Goal: Task Accomplishment & Management: Use online tool/utility

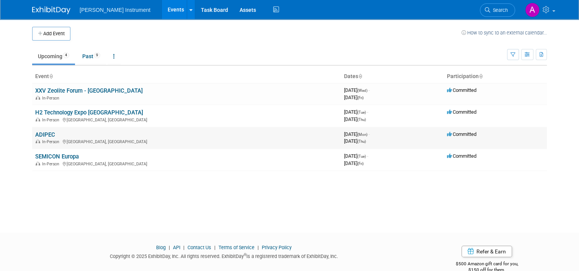
click at [46, 134] on link "ADIPEC" at bounding box center [45, 134] width 20 height 7
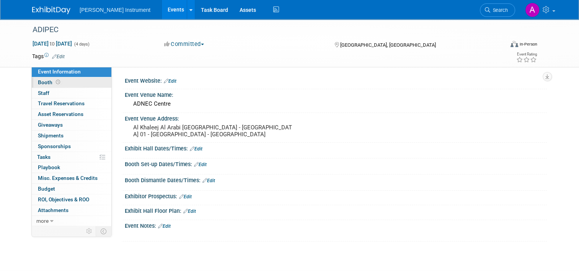
click at [67, 83] on link "Booth" at bounding box center [72, 82] width 80 height 10
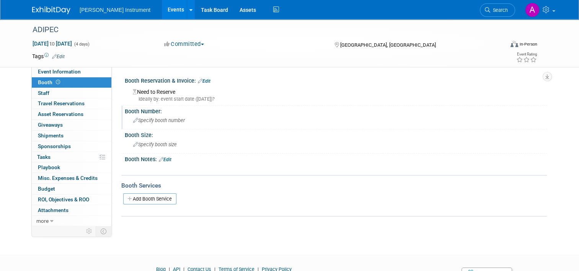
click at [147, 119] on span "Specify booth number" at bounding box center [159, 121] width 52 height 6
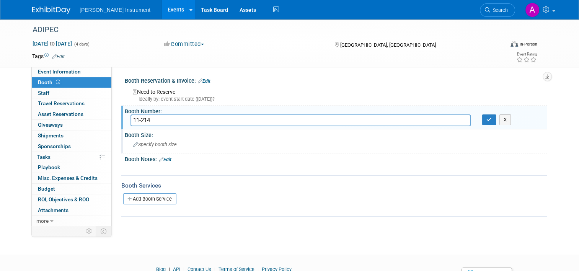
type input "11-214"
click at [162, 142] on span "Specify booth size" at bounding box center [155, 145] width 44 height 6
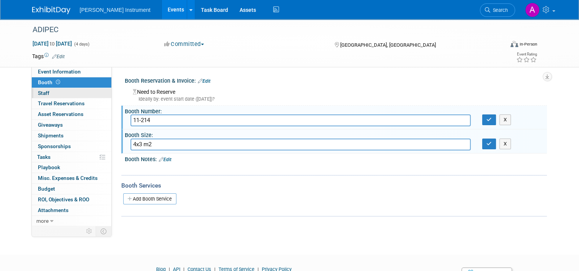
type input "4x3 m2"
click at [54, 92] on link "0 Staff 0" at bounding box center [72, 93] width 80 height 10
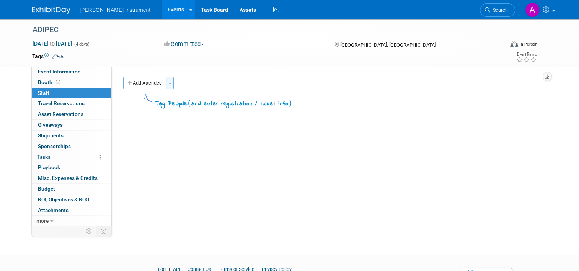
click at [166, 87] on button "Toggle Dropdown" at bounding box center [170, 83] width 8 height 12
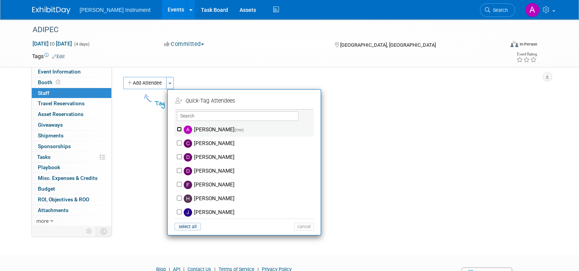
click at [177, 129] on input "André den Haan (me)" at bounding box center [179, 129] width 5 height 5
checkbox input "true"
click at [177, 184] on input "Fazal Rahman" at bounding box center [179, 184] width 5 height 5
checkbox input "true"
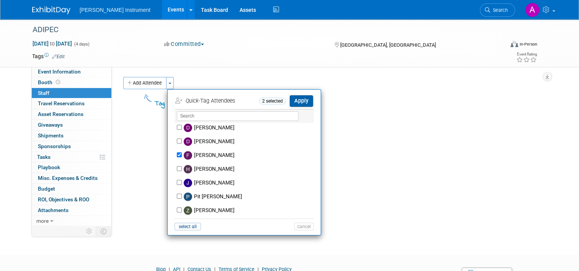
click at [302, 103] on button "Apply" at bounding box center [301, 100] width 23 height 11
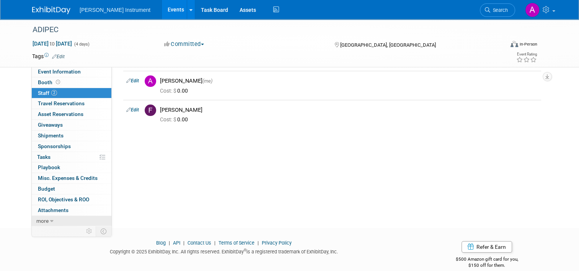
scroll to position [37, 0]
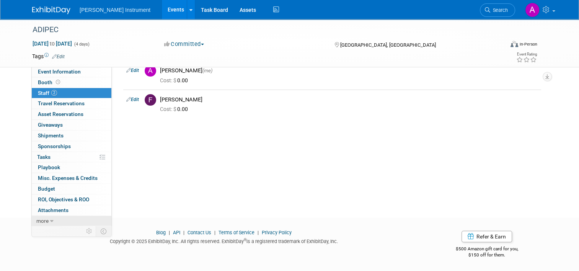
click at [50, 219] on icon at bounding box center [51, 221] width 3 height 5
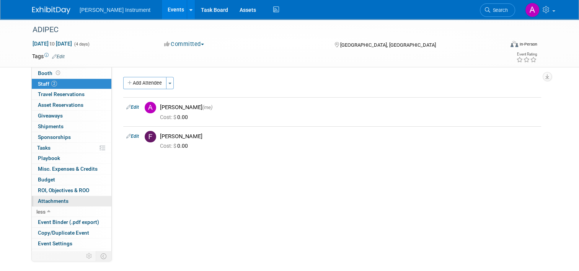
scroll to position [0, 0]
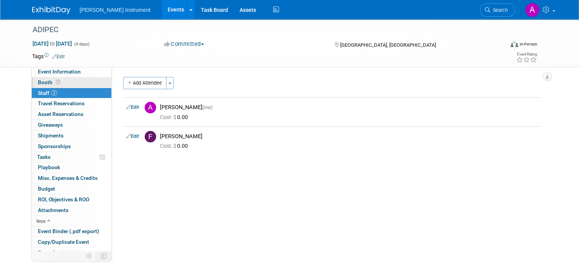
click at [44, 81] on span "Booth" at bounding box center [50, 82] width 24 height 6
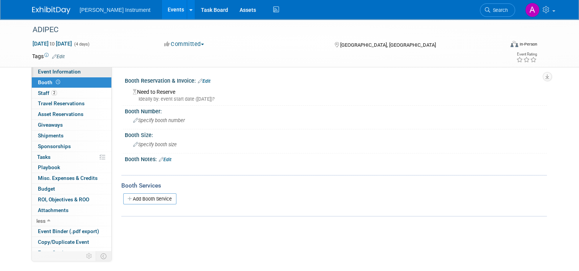
click at [47, 70] on span "Event Information" at bounding box center [59, 72] width 43 height 6
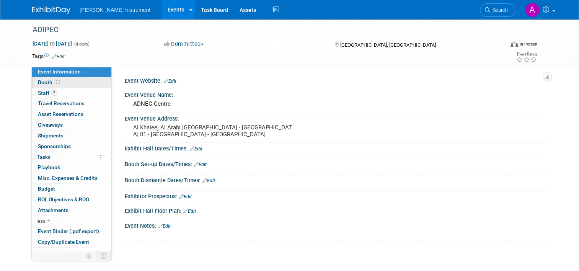
click at [38, 82] on span "Booth" at bounding box center [50, 82] width 24 height 6
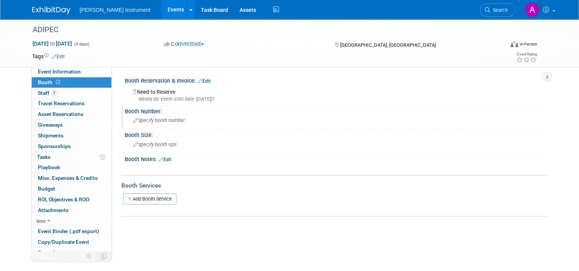
click at [151, 118] on span "Specify booth number" at bounding box center [159, 121] width 52 height 6
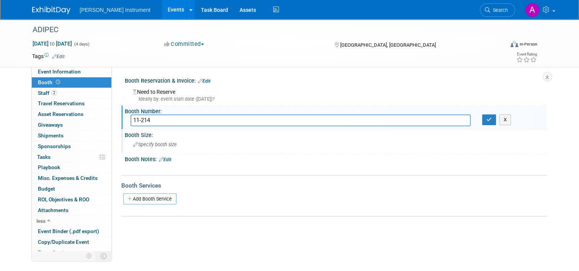
type input "11-214"
click at [152, 144] on span "Specify booth size" at bounding box center [155, 145] width 44 height 6
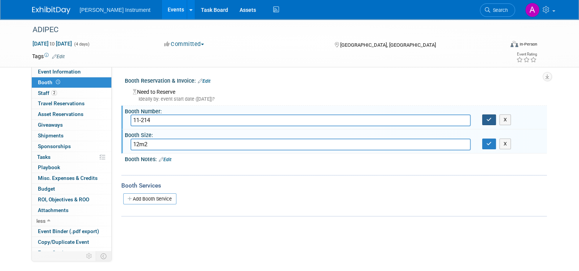
type input "12m2"
click at [491, 119] on icon "button" at bounding box center [489, 119] width 5 height 5
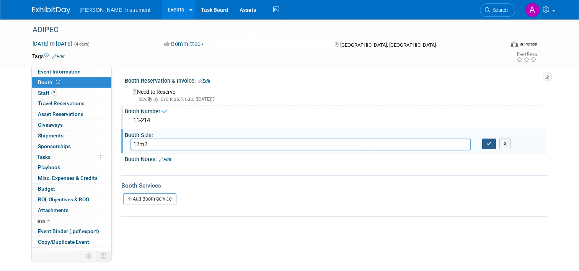
click at [492, 144] on icon "button" at bounding box center [489, 143] width 5 height 5
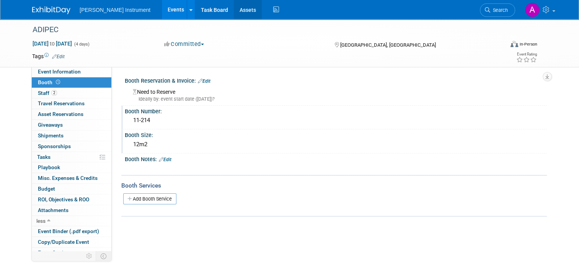
click at [234, 10] on link "Assets" at bounding box center [248, 9] width 28 height 19
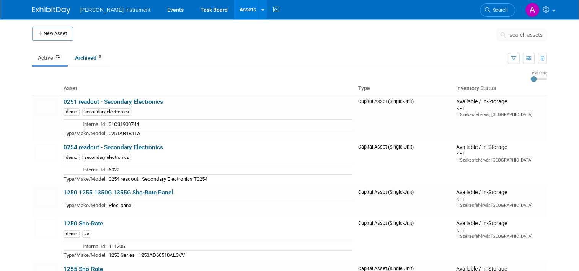
click at [105, 9] on span "[PERSON_NAME] Instrument" at bounding box center [115, 10] width 71 height 6
click at [162, 10] on link "Events" at bounding box center [176, 9] width 28 height 19
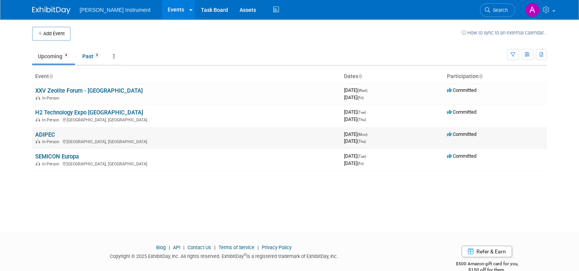
click at [41, 133] on link "ADIPEC" at bounding box center [45, 134] width 20 height 7
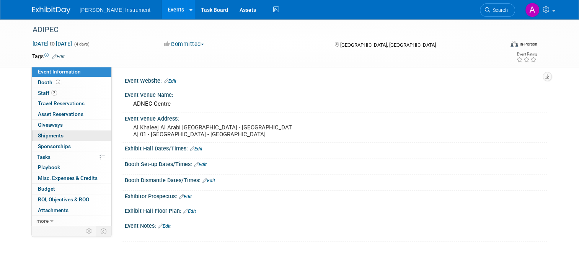
click at [52, 135] on span "Shipments 0" at bounding box center [51, 136] width 26 height 6
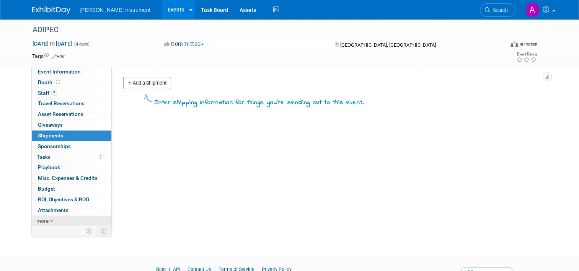
click at [43, 218] on span "more" at bounding box center [42, 221] width 12 height 6
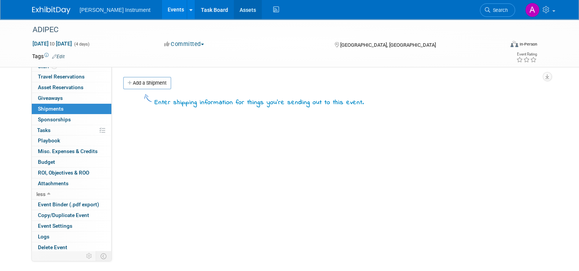
click at [234, 10] on link "Assets" at bounding box center [248, 9] width 28 height 19
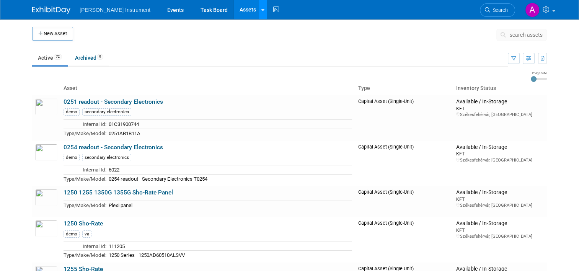
click at [262, 9] on icon at bounding box center [263, 10] width 3 height 5
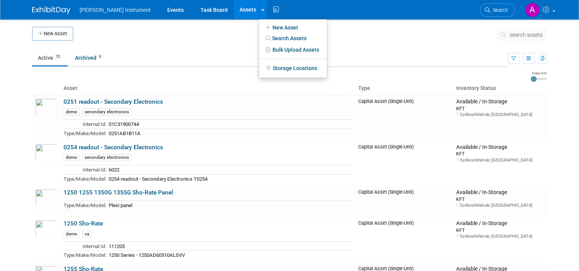
click at [126, 50] on ul "Active 72 Archived 9" at bounding box center [270, 58] width 476 height 17
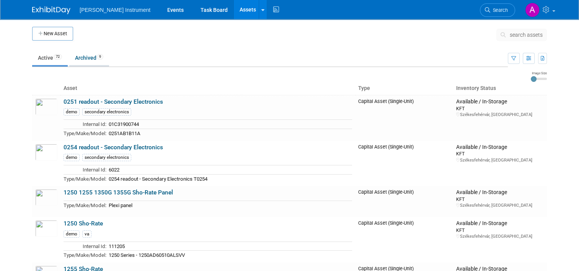
click at [86, 58] on link "Archived 9" at bounding box center [89, 58] width 40 height 15
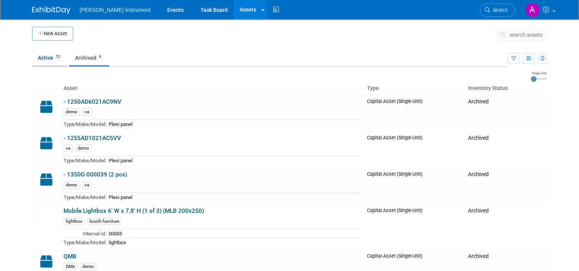
click at [43, 57] on link "Active 72" at bounding box center [50, 58] width 36 height 15
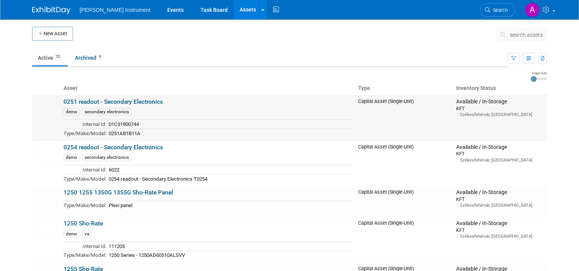
click at [478, 104] on div "Available / In-Storage" at bounding box center [501, 101] width 88 height 7
click at [45, 109] on img at bounding box center [46, 106] width 22 height 17
click at [162, 10] on link "Events" at bounding box center [176, 9] width 28 height 19
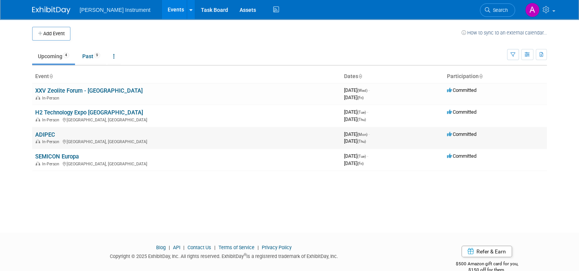
click at [48, 138] on div "In-Person [GEOGRAPHIC_DATA], [GEOGRAPHIC_DATA]" at bounding box center [186, 141] width 303 height 6
click at [89, 139] on div "In-Person Abu Dhabi, United Arab Emirates" at bounding box center [186, 141] width 303 height 6
click at [41, 134] on link "ADIPEC" at bounding box center [45, 134] width 20 height 7
click at [0, 0] on div at bounding box center [0, 0] width 0 height 0
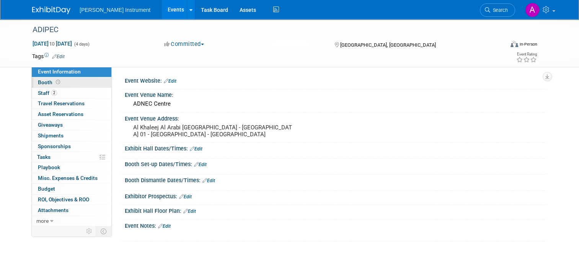
click at [38, 82] on span "Booth" at bounding box center [50, 82] width 24 height 6
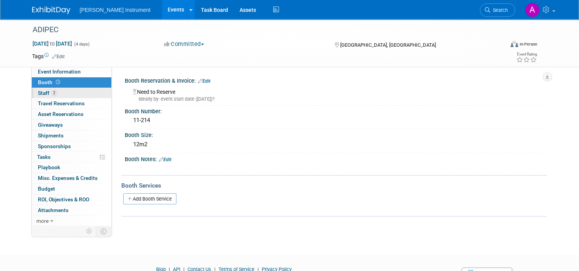
click at [80, 93] on link "2 Staff 2" at bounding box center [72, 93] width 80 height 10
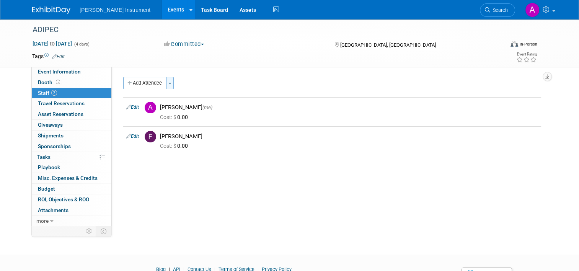
click at [169, 82] on button "Toggle Dropdown" at bounding box center [170, 83] width 8 height 12
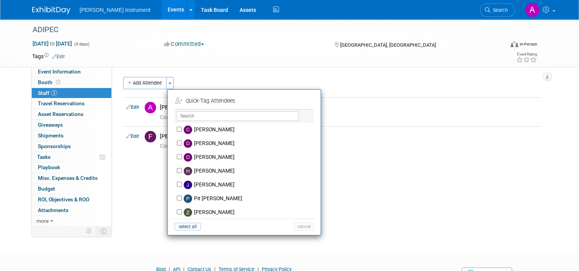
scroll to position [2, 0]
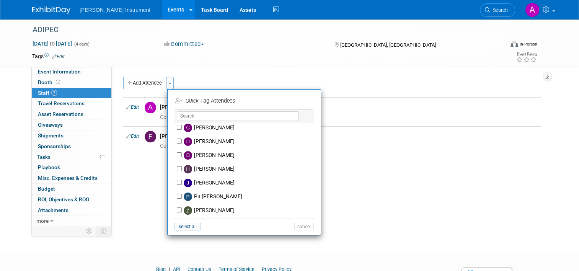
click at [273, 76] on div "Event Website: Edit Event Venue Name: ADNEC Centre Event Venue Address: Al Khal…" at bounding box center [329, 146] width 435 height 159
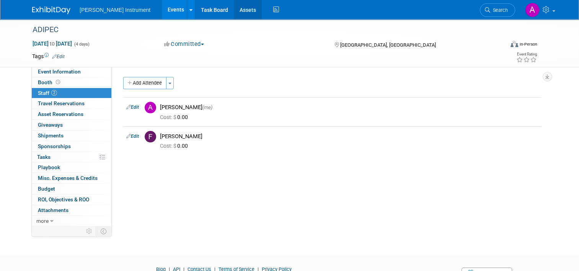
click at [234, 9] on link "Assets" at bounding box center [248, 9] width 28 height 19
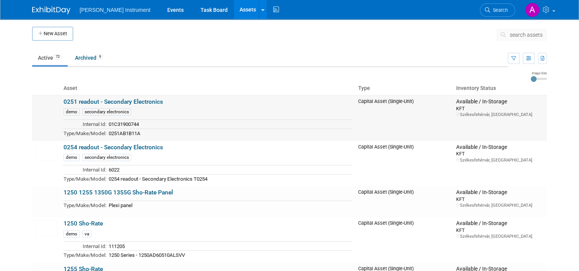
click at [109, 104] on link "0251 readout - Secondary Electronics" at bounding box center [114, 101] width 100 height 7
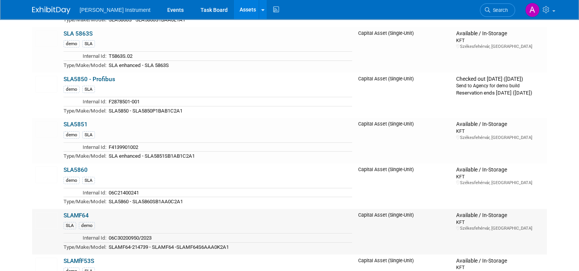
scroll to position [2834, 0]
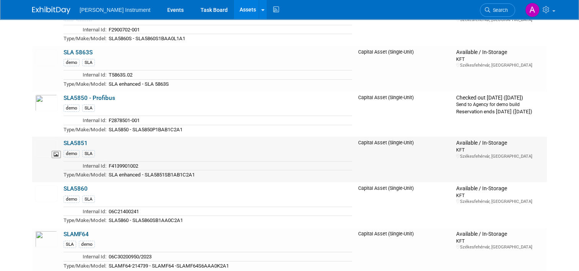
click at [52, 140] on img at bounding box center [46, 148] width 22 height 17
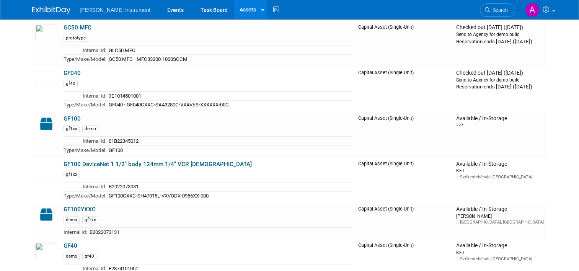
scroll to position [1111, 0]
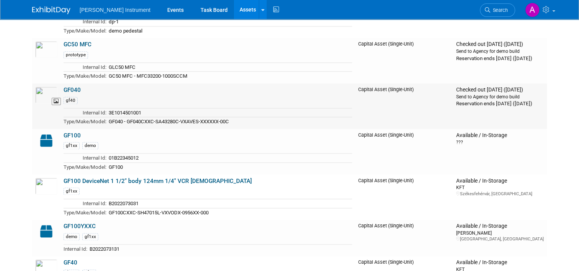
click at [40, 87] on img at bounding box center [46, 95] width 22 height 17
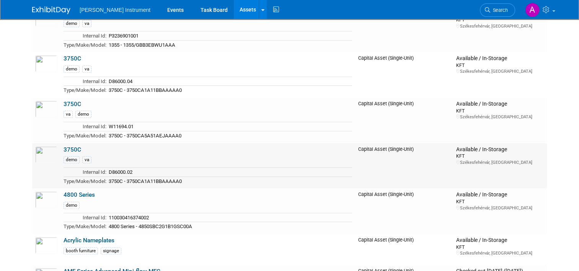
scroll to position [536, 0]
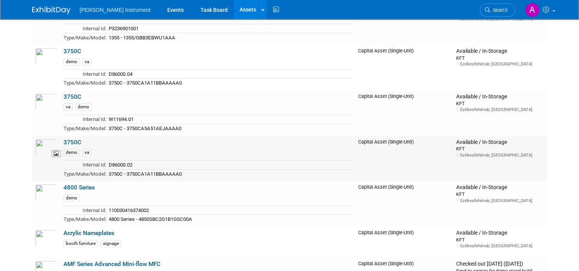
click at [46, 146] on img at bounding box center [46, 147] width 22 height 17
click at [40, 56] on img at bounding box center [46, 56] width 22 height 17
click at [43, 100] on img at bounding box center [46, 101] width 22 height 17
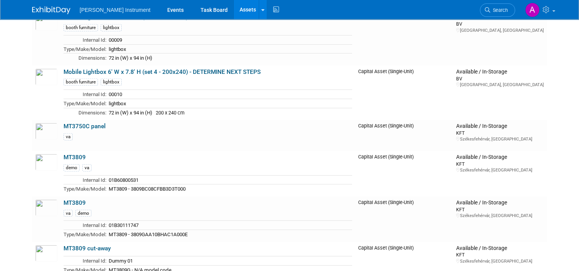
scroll to position [2106, 0]
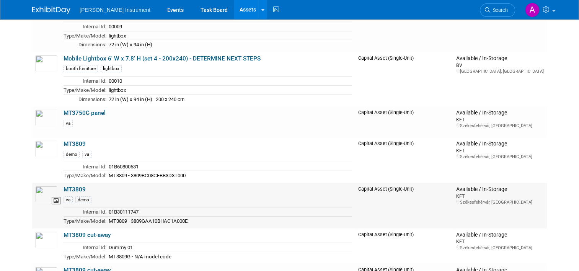
click at [45, 186] on img at bounding box center [46, 194] width 22 height 17
click at [43, 141] on img at bounding box center [46, 149] width 22 height 17
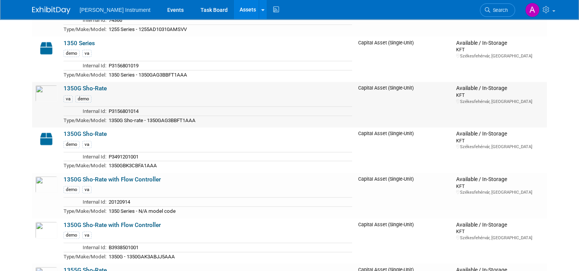
scroll to position [285, 0]
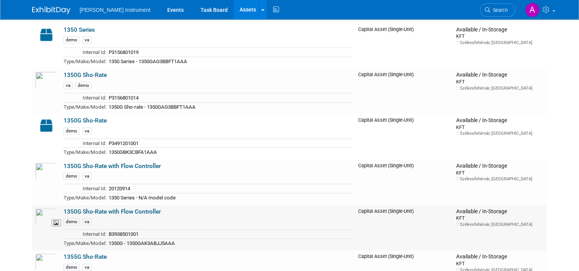
click at [41, 213] on img at bounding box center [46, 216] width 22 height 17
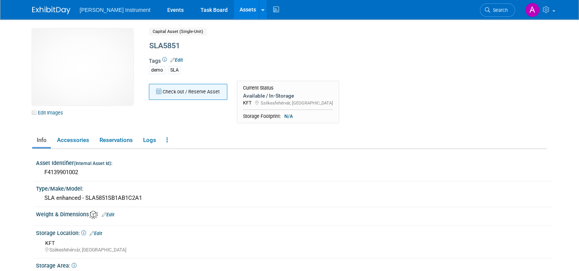
click at [188, 94] on button "Check out / Reserve Asset" at bounding box center [188, 92] width 79 height 16
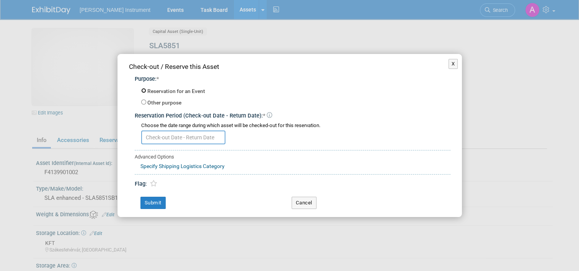
click at [143, 90] on input "Reservation for an Event" at bounding box center [143, 90] width 5 height 5
radio input "true"
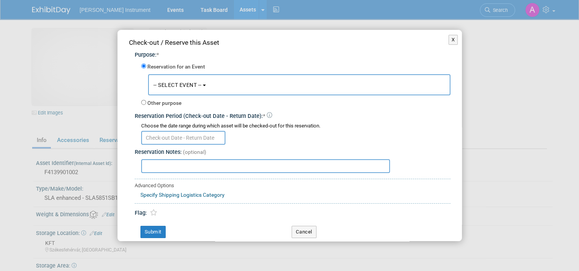
click at [173, 85] on span "-- SELECT EVENT --" at bounding box center [178, 85] width 48 height 6
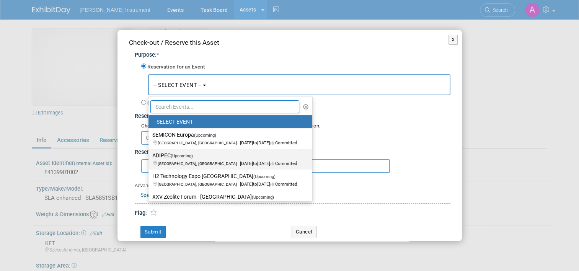
click at [185, 157] on span "(Upcoming)" at bounding box center [182, 156] width 22 height 5
click at [150, 157] on input "ADIPEC (Upcoming) [GEOGRAPHIC_DATA], [GEOGRAPHIC_DATA] [DATE] to [DATE] Committ…" at bounding box center [147, 155] width 5 height 5
select select "11136748"
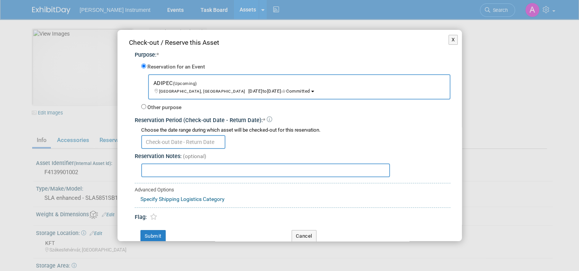
click at [160, 140] on input "text" at bounding box center [183, 142] width 84 height 14
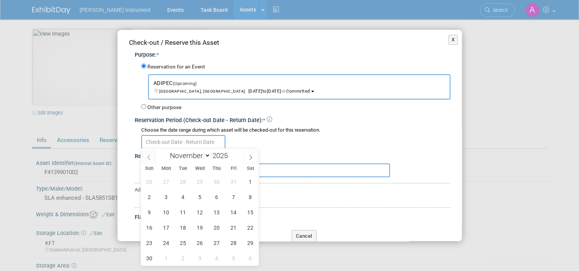
click at [147, 156] on icon at bounding box center [148, 157] width 5 height 5
select select "9"
click at [162, 194] on span "6" at bounding box center [166, 197] width 15 height 15
type input "[DATE]"
click at [252, 157] on icon at bounding box center [250, 157] width 5 height 5
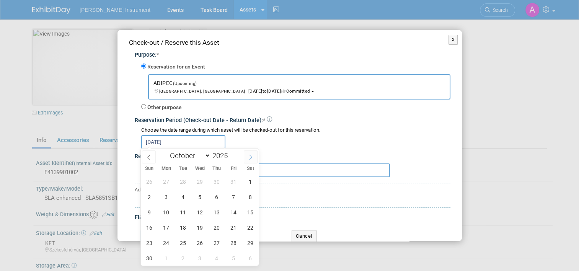
select select "10"
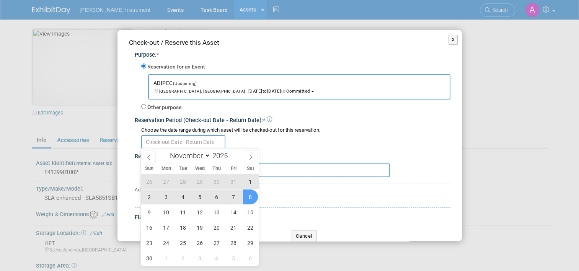
click at [289, 202] on div "Advanced Options Specify Shipping Logistics Category Shipping Logistics Categor…" at bounding box center [293, 195] width 316 height 25
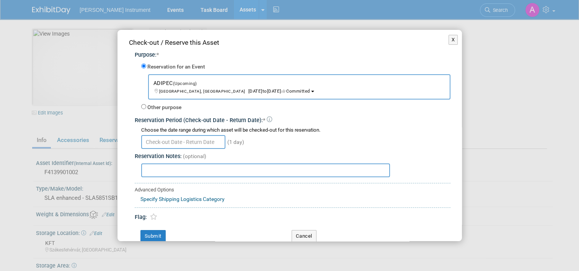
click at [195, 137] on input "text" at bounding box center [183, 142] width 84 height 14
click at [281, 141] on div at bounding box center [295, 141] width 309 height 15
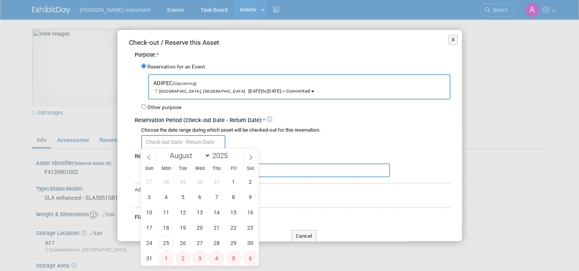
click at [180, 142] on input "text" at bounding box center [183, 142] width 84 height 14
click at [252, 159] on icon at bounding box center [250, 157] width 5 height 5
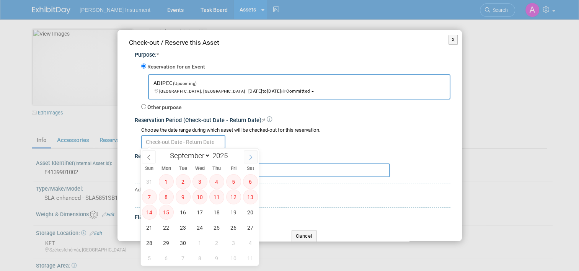
click at [250, 156] on icon at bounding box center [250, 157] width 5 height 5
select select "9"
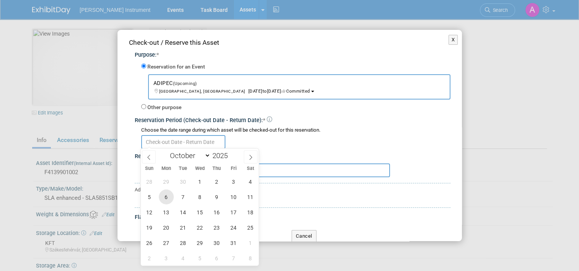
click at [167, 198] on span "6" at bounding box center [166, 197] width 15 height 15
type input "[DATE]"
click at [249, 158] on icon at bounding box center [250, 157] width 5 height 5
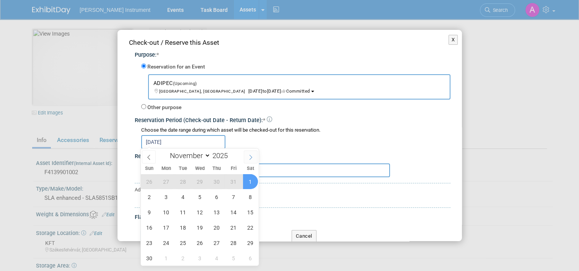
click at [252, 156] on icon at bounding box center [250, 157] width 5 height 5
select select "11"
click at [230, 182] on span "5" at bounding box center [233, 181] width 15 height 15
type input "[DATE] to [DATE]"
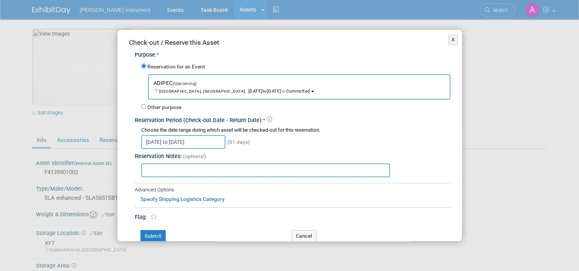
scroll to position [7, 0]
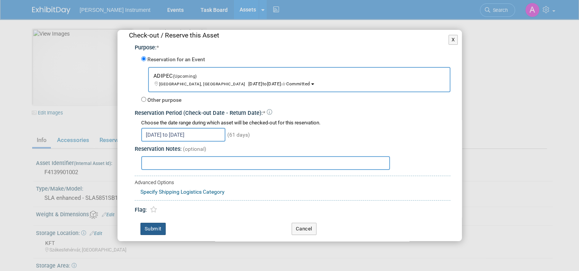
click at [159, 229] on button "Submit" at bounding box center [153, 229] width 25 height 12
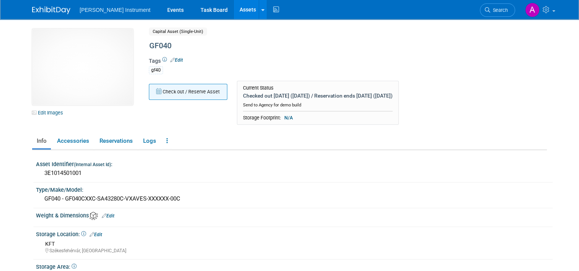
click at [180, 86] on button "Check out / Reserve Asset" at bounding box center [188, 92] width 79 height 16
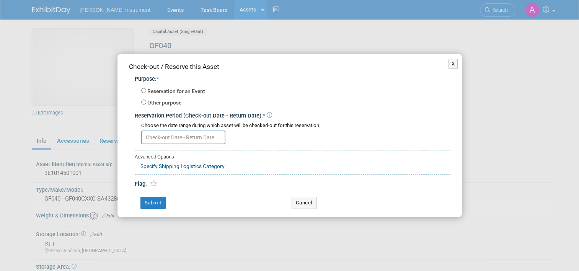
click at [167, 92] on label "Reservation for an Event" at bounding box center [176, 92] width 58 height 8
click at [146, 92] on input "Reservation for an Event" at bounding box center [143, 90] width 5 height 5
radio input "true"
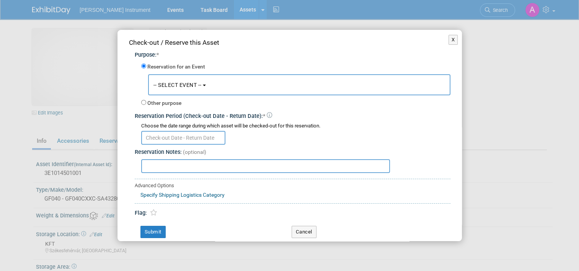
click at [178, 86] on span "-- SELECT EVENT --" at bounding box center [178, 85] width 48 height 6
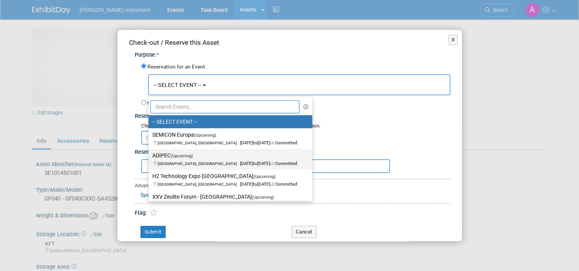
click at [173, 159] on label "ADIPEC (Upcoming) [GEOGRAPHIC_DATA], [GEOGRAPHIC_DATA] [DATE] to [DATE] Committ…" at bounding box center [228, 160] width 152 height 18
click at [150, 158] on input "ADIPEC (Upcoming) [GEOGRAPHIC_DATA], [GEOGRAPHIC_DATA] [DATE] to [DATE] Committ…" at bounding box center [147, 155] width 5 height 5
select select "11136748"
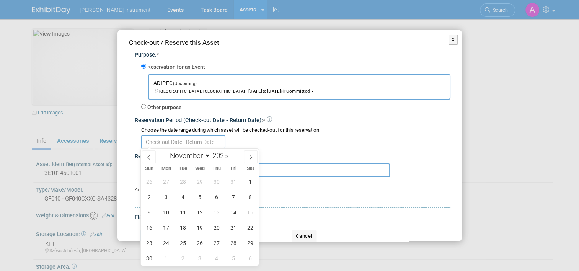
click at [158, 138] on input "text" at bounding box center [183, 142] width 84 height 14
click at [149, 158] on icon at bounding box center [148, 157] width 5 height 5
select select "9"
click at [165, 197] on span "6" at bounding box center [166, 197] width 15 height 15
type input "[DATE]"
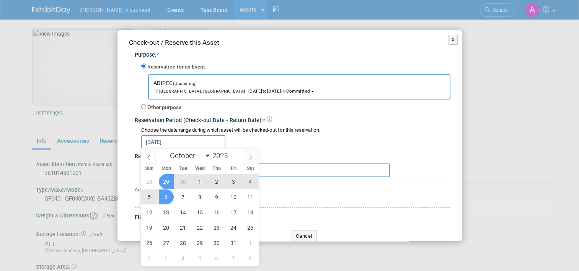
click at [252, 157] on icon at bounding box center [250, 157] width 5 height 5
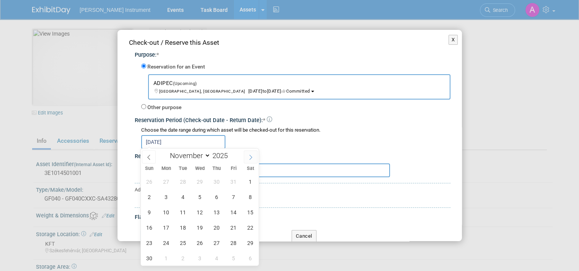
click at [252, 157] on icon at bounding box center [250, 157] width 5 height 5
select select "11"
click at [230, 182] on span "5" at bounding box center [233, 181] width 15 height 15
type input "[DATE] to [DATE]"
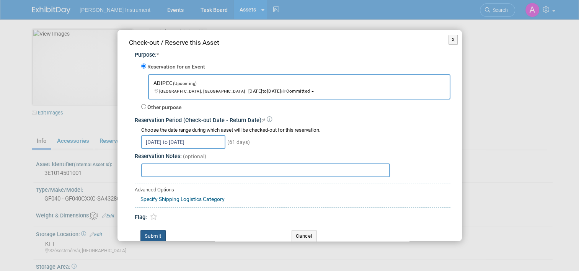
click at [155, 234] on button "Submit" at bounding box center [153, 236] width 25 height 12
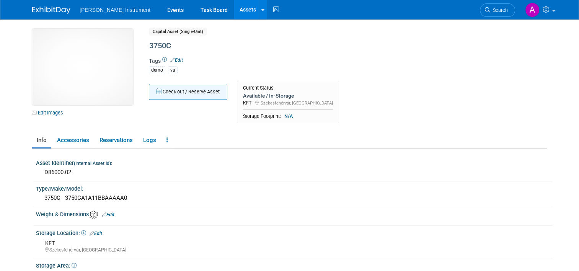
click at [189, 92] on button "Check out / Reserve Asset" at bounding box center [188, 92] width 79 height 16
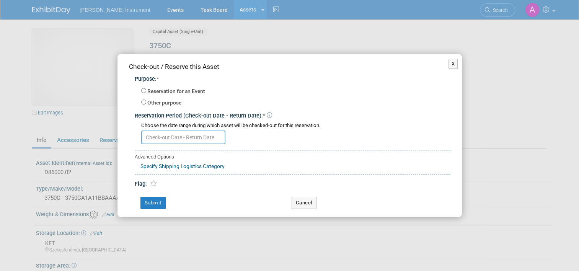
click at [167, 91] on label "Reservation for an Event" at bounding box center [176, 92] width 58 height 8
click at [146, 91] on input "Reservation for an Event" at bounding box center [143, 90] width 5 height 5
radio input "true"
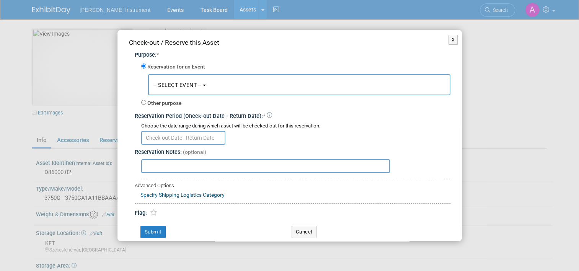
click at [177, 85] on span "-- SELECT EVENT --" at bounding box center [178, 85] width 48 height 6
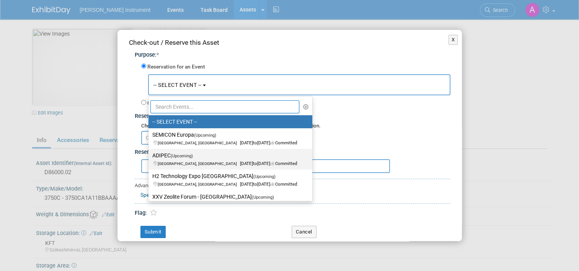
click at [169, 155] on label "ADIPEC (Upcoming) [GEOGRAPHIC_DATA], [GEOGRAPHIC_DATA] [DATE] to [DATE] Committ…" at bounding box center [228, 160] width 152 height 18
click at [150, 155] on input "ADIPEC (Upcoming) [GEOGRAPHIC_DATA], [GEOGRAPHIC_DATA] [DATE] to [DATE] Committ…" at bounding box center [147, 155] width 5 height 5
select select "11136748"
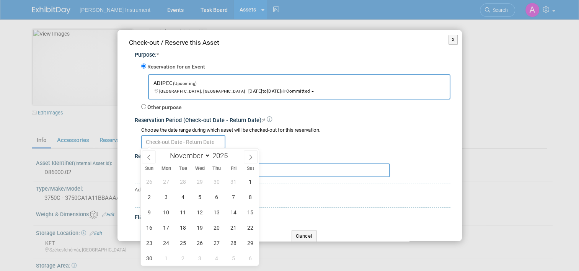
click at [164, 139] on input "text" at bounding box center [183, 142] width 84 height 14
click at [149, 158] on icon at bounding box center [148, 157] width 5 height 5
select select "9"
click at [167, 200] on span "6" at bounding box center [166, 197] width 15 height 15
type input "[DATE]"
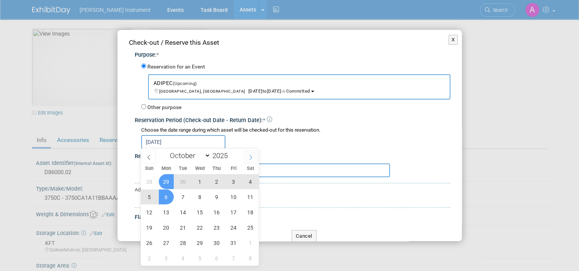
click at [249, 156] on icon at bounding box center [250, 157] width 5 height 5
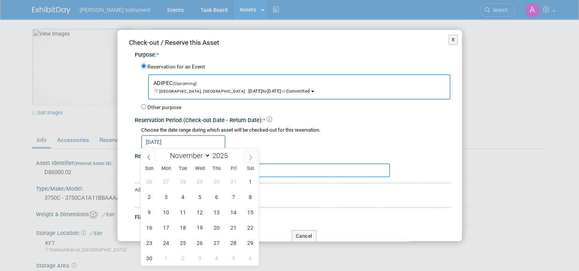
click at [249, 156] on icon at bounding box center [250, 157] width 5 height 5
select select "11"
click at [232, 183] on span "5" at bounding box center [233, 181] width 15 height 15
type input "[DATE] to [DATE]"
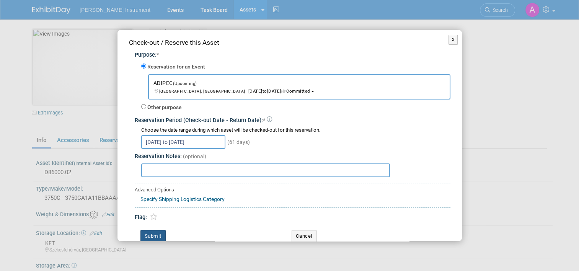
click at [153, 230] on button "Submit" at bounding box center [153, 236] width 25 height 12
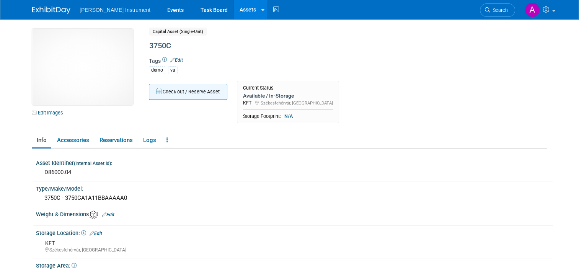
click at [202, 92] on button "Check out / Reserve Asset" at bounding box center [188, 92] width 79 height 16
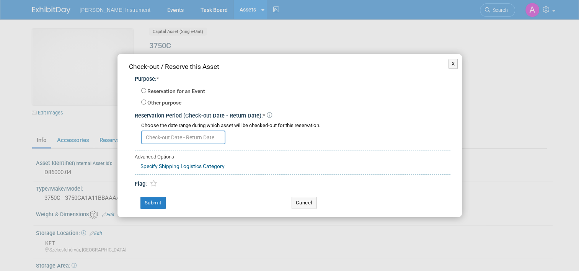
click at [164, 93] on label "Reservation for an Event" at bounding box center [176, 92] width 58 height 8
click at [146, 93] on input "Reservation for an Event" at bounding box center [143, 90] width 5 height 5
radio input "true"
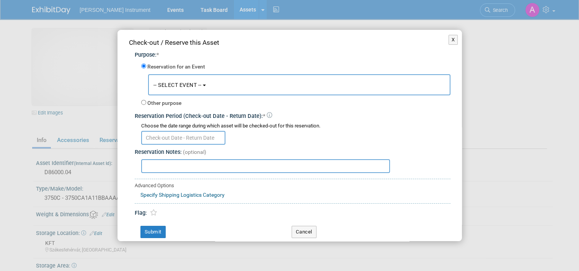
click at [171, 81] on button "-- SELECT EVENT --" at bounding box center [299, 84] width 303 height 21
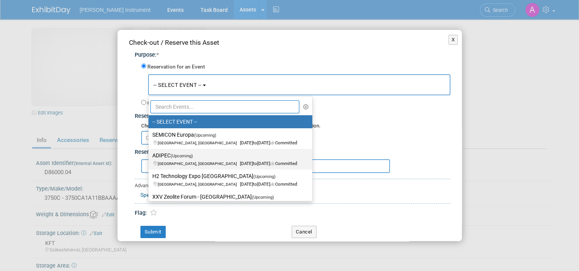
click at [176, 157] on span "(Upcoming)" at bounding box center [182, 156] width 22 height 5
click at [150, 157] on input "ADIPEC (Upcoming) [GEOGRAPHIC_DATA], [GEOGRAPHIC_DATA] [DATE] to [DATE] Committ…" at bounding box center [147, 155] width 5 height 5
select select "11136748"
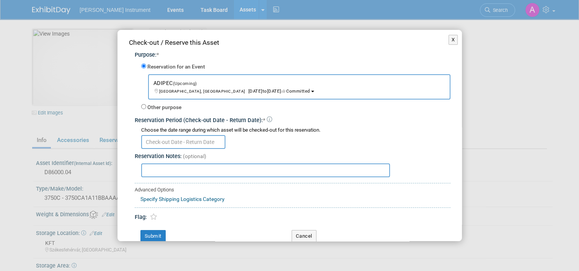
click at [167, 139] on input "text" at bounding box center [183, 142] width 84 height 14
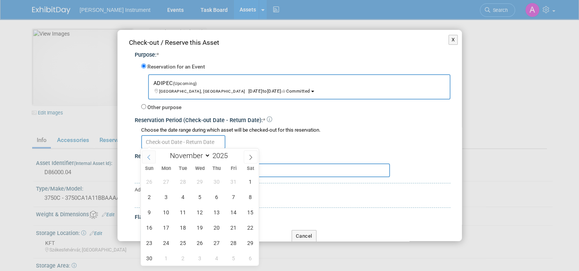
click at [150, 159] on icon at bounding box center [149, 157] width 3 height 5
select select "9"
click at [167, 198] on span "6" at bounding box center [166, 197] width 15 height 15
type input "[DATE]"
click at [249, 155] on icon at bounding box center [250, 157] width 5 height 5
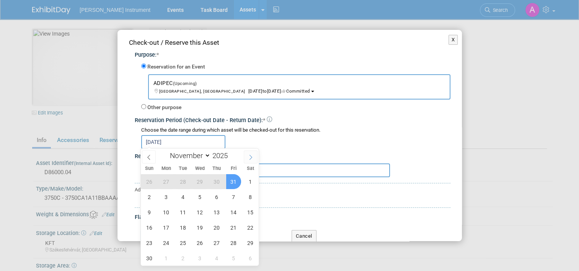
click at [254, 156] on icon at bounding box center [250, 157] width 5 height 5
select select "11"
click at [231, 178] on span "5" at bounding box center [233, 181] width 15 height 15
type input "[DATE] to [DATE]"
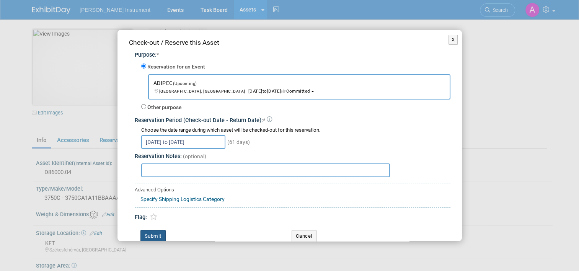
click at [158, 233] on button "Submit" at bounding box center [153, 236] width 25 height 12
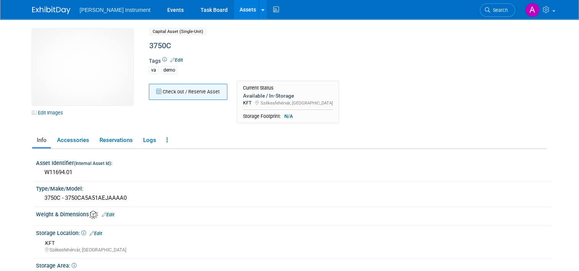
click at [173, 92] on button "Check out / Reserve Asset" at bounding box center [188, 92] width 79 height 16
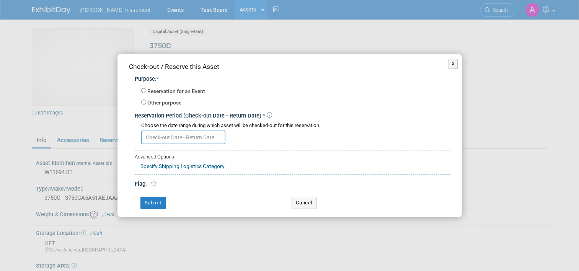
click at [167, 94] on label "Reservation for an Event" at bounding box center [176, 92] width 58 height 8
click at [146, 93] on input "Reservation for an Event" at bounding box center [143, 90] width 5 height 5
radio input "true"
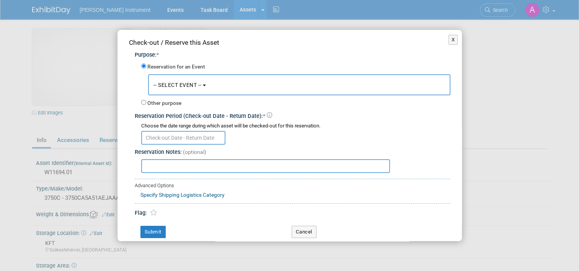
click at [179, 85] on span "-- SELECT EVENT --" at bounding box center [178, 85] width 48 height 6
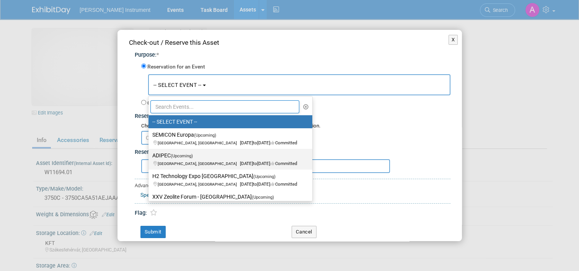
drag, startPoint x: 167, startPoint y: 154, endPoint x: 167, endPoint y: 146, distance: 8.1
click at [167, 154] on label "ADIPEC (Upcoming) [GEOGRAPHIC_DATA], [GEOGRAPHIC_DATA] [DATE] to [DATE] Committ…" at bounding box center [228, 160] width 152 height 18
click at [150, 154] on input "ADIPEC (Upcoming) [GEOGRAPHIC_DATA], [GEOGRAPHIC_DATA] [DATE] to [DATE] Committ…" at bounding box center [147, 155] width 5 height 5
select select "11136748"
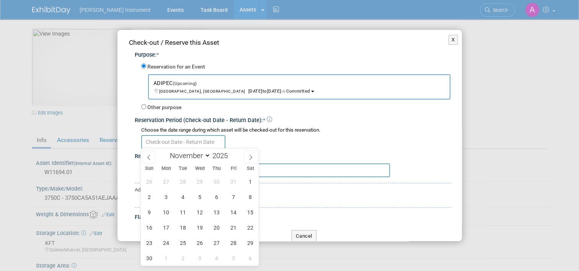
click at [167, 139] on input "text" at bounding box center [183, 142] width 84 height 14
click at [151, 156] on icon at bounding box center [148, 157] width 5 height 5
select select "9"
click at [166, 198] on span "6" at bounding box center [166, 197] width 15 height 15
type input "[DATE]"
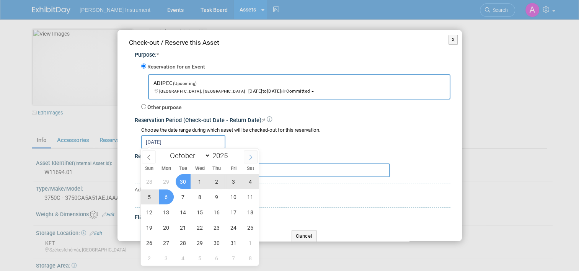
click at [248, 155] on icon at bounding box center [250, 157] width 5 height 5
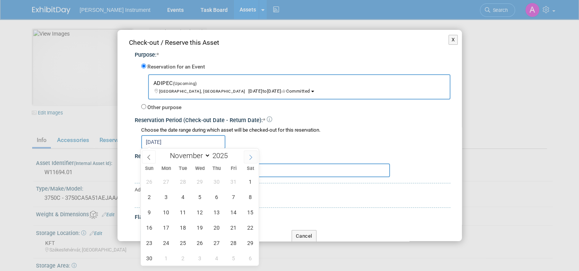
click at [248, 155] on icon at bounding box center [250, 157] width 5 height 5
select select "11"
click at [235, 181] on span "5" at bounding box center [233, 181] width 15 height 15
type input "[DATE] to [DATE]"
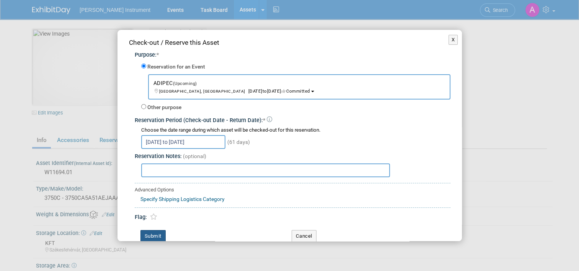
click at [157, 230] on button "Submit" at bounding box center [153, 236] width 25 height 12
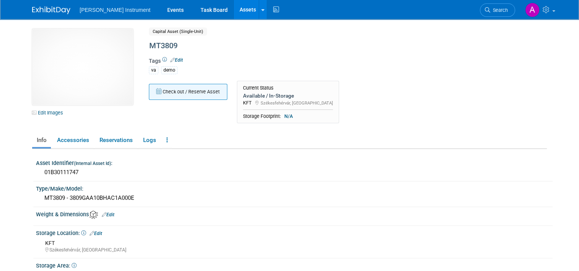
click at [173, 92] on button "Check out / Reserve Asset" at bounding box center [188, 92] width 79 height 16
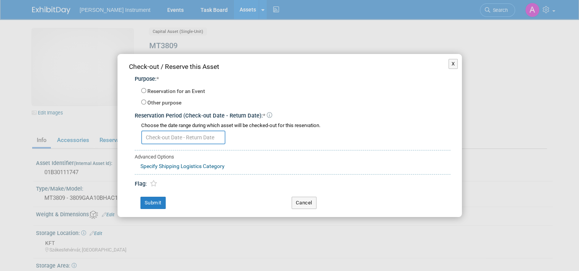
click at [166, 86] on div "Reservation for an Event -- SELECT EVENT -- SEMICON Europa<span style='font-siz…" at bounding box center [295, 96] width 309 height 26
click at [162, 92] on label "Reservation for an Event" at bounding box center [176, 92] width 58 height 8
click at [146, 92] on input "Reservation for an Event" at bounding box center [143, 90] width 5 height 5
radio input "true"
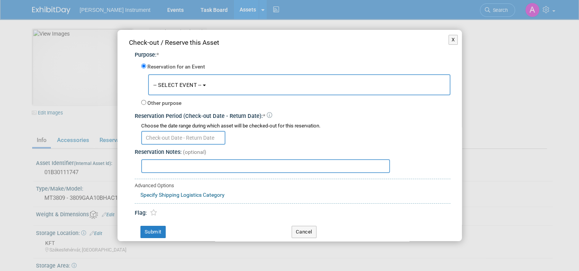
click at [171, 81] on button "-- SELECT EVENT --" at bounding box center [299, 84] width 303 height 21
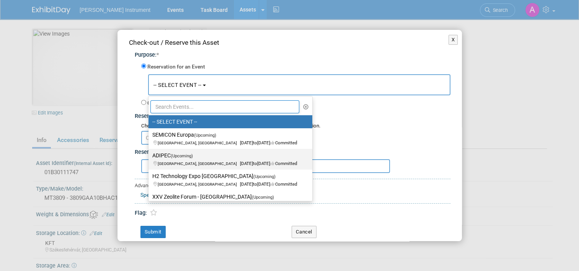
click at [168, 159] on label "ADIPEC (Upcoming) [GEOGRAPHIC_DATA], [GEOGRAPHIC_DATA] [DATE] to [DATE] Committ…" at bounding box center [228, 160] width 152 height 18
click at [150, 158] on input "ADIPEC (Upcoming) [GEOGRAPHIC_DATA], [GEOGRAPHIC_DATA] [DATE] to [DATE] Committ…" at bounding box center [147, 155] width 5 height 5
select select "11136748"
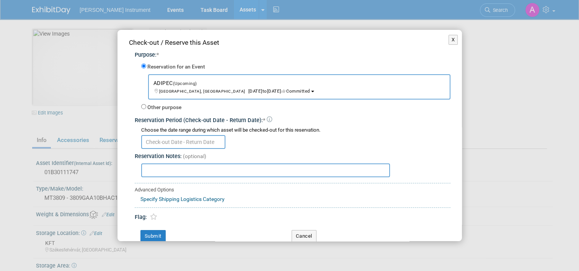
click at [159, 141] on input "text" at bounding box center [183, 142] width 84 height 14
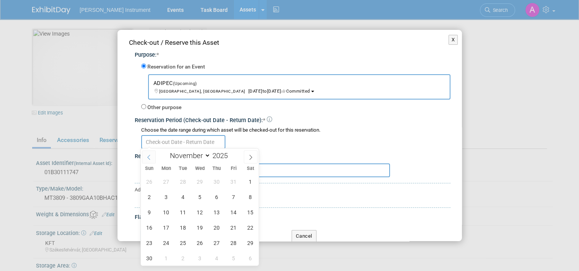
click at [149, 159] on icon at bounding box center [148, 157] width 5 height 5
select select "9"
click at [165, 195] on span "6" at bounding box center [166, 197] width 15 height 15
type input "[DATE]"
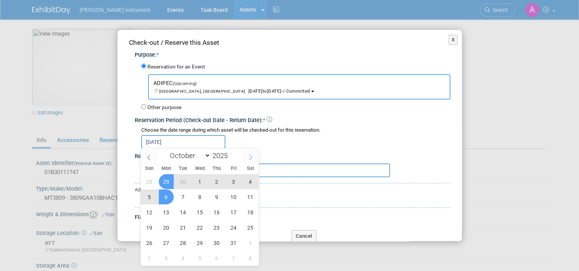
click at [250, 155] on icon at bounding box center [251, 157] width 3 height 5
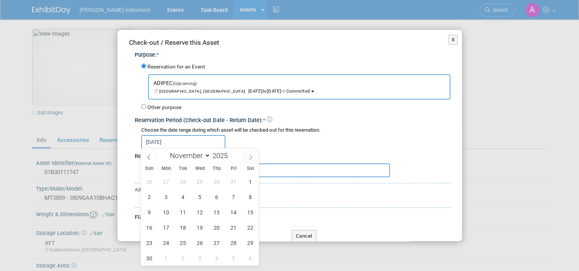
click at [250, 155] on icon at bounding box center [251, 157] width 3 height 5
select select "11"
click at [233, 180] on span "5" at bounding box center [233, 181] width 15 height 15
type input "[DATE] to [DATE]"
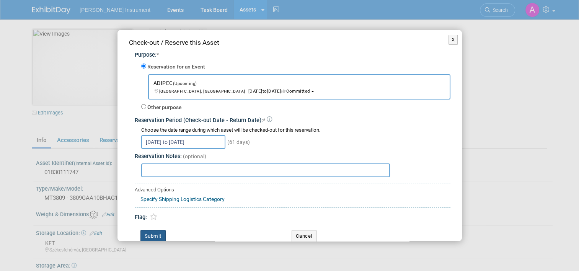
click at [152, 233] on button "Submit" at bounding box center [153, 236] width 25 height 12
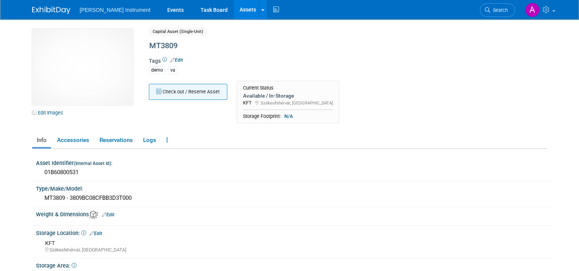
click at [173, 92] on button "Check out / Reserve Asset" at bounding box center [188, 92] width 79 height 16
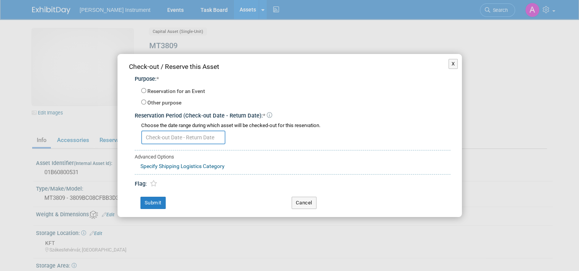
click at [174, 92] on label "Reservation for an Event" at bounding box center [176, 92] width 58 height 8
click at [146, 92] on input "Reservation for an Event" at bounding box center [143, 90] width 5 height 5
radio input "true"
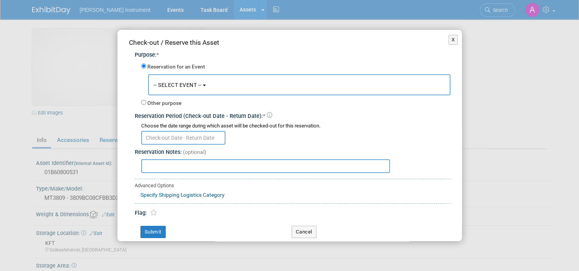
click at [176, 84] on span "-- SELECT EVENT --" at bounding box center [178, 85] width 48 height 6
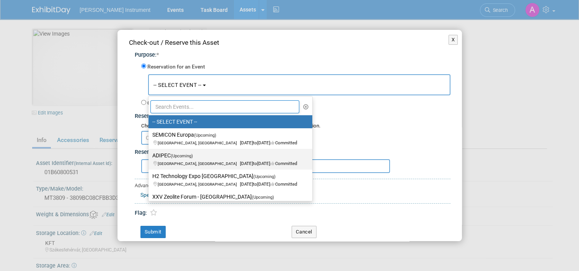
click at [177, 159] on label "ADIPEC (Upcoming) [GEOGRAPHIC_DATA], [GEOGRAPHIC_DATA] [DATE] to [DATE] Committ…" at bounding box center [228, 160] width 152 height 18
click at [150, 158] on input "ADIPEC (Upcoming) [GEOGRAPHIC_DATA], [GEOGRAPHIC_DATA] [DATE] to [DATE] Committ…" at bounding box center [147, 155] width 5 height 5
select select "11136748"
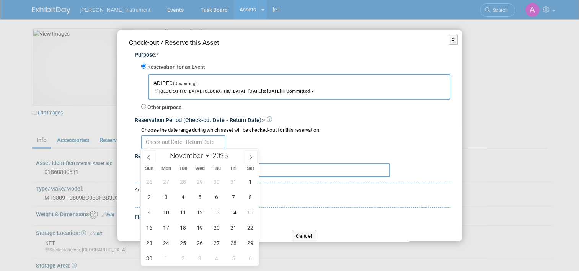
click at [191, 139] on input "text" at bounding box center [183, 142] width 84 height 14
click at [152, 158] on span at bounding box center [149, 157] width 14 height 13
select select "9"
click at [167, 197] on span "6" at bounding box center [166, 197] width 15 height 15
type input "[DATE]"
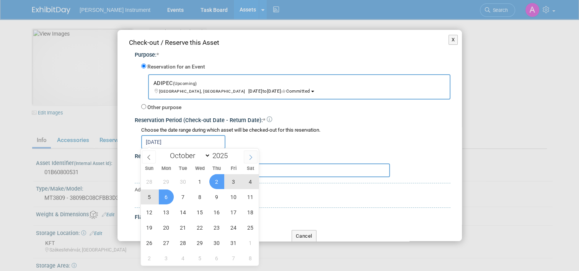
click at [250, 157] on icon at bounding box center [250, 157] width 5 height 5
select select "11"
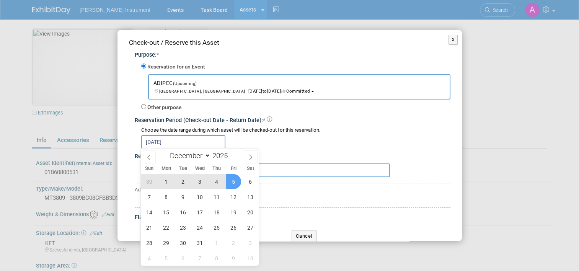
click at [230, 180] on span "5" at bounding box center [233, 181] width 15 height 15
type input "[DATE] to [DATE]"
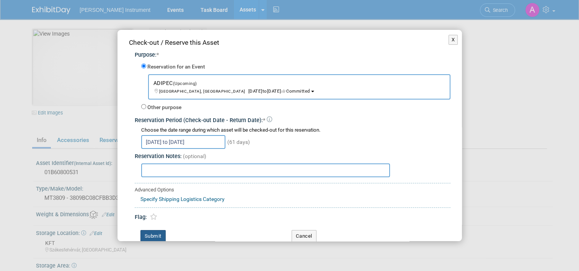
click at [157, 234] on button "Submit" at bounding box center [153, 236] width 25 height 12
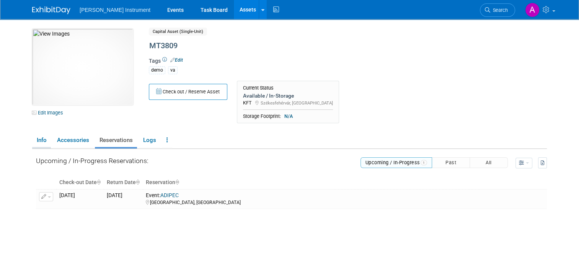
click at [37, 142] on link "Info" at bounding box center [41, 140] width 19 height 13
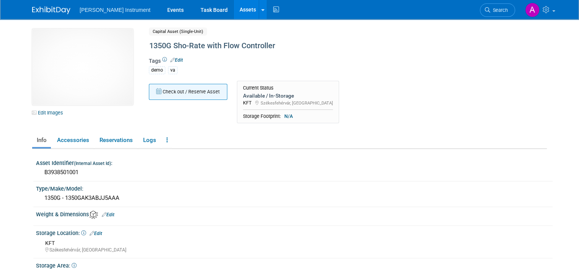
click at [195, 92] on button "Check out / Reserve Asset" at bounding box center [188, 92] width 79 height 16
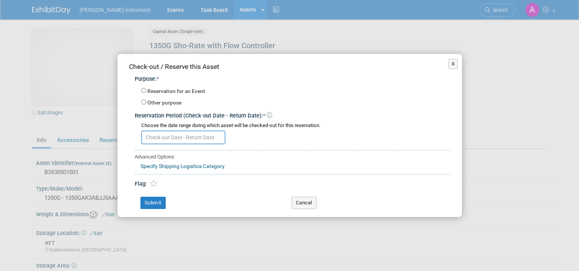
click at [167, 92] on label "Reservation for an Event" at bounding box center [176, 92] width 58 height 8
click at [146, 92] on input "Reservation for an Event" at bounding box center [143, 90] width 5 height 5
radio input "true"
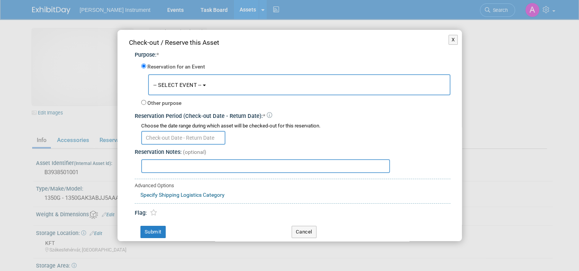
click at [169, 87] on span "-- SELECT EVENT --" at bounding box center [178, 85] width 48 height 6
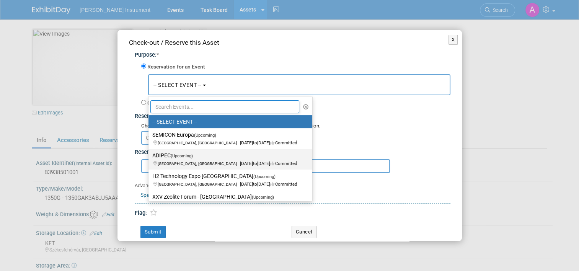
click at [168, 159] on label "ADIPEC (Upcoming) [GEOGRAPHIC_DATA], [GEOGRAPHIC_DATA] [DATE] to [DATE] Committ…" at bounding box center [228, 160] width 152 height 18
click at [150, 158] on input "ADIPEC (Upcoming) [GEOGRAPHIC_DATA], [GEOGRAPHIC_DATA] [DATE] to [DATE] Committ…" at bounding box center [147, 155] width 5 height 5
select select "11136748"
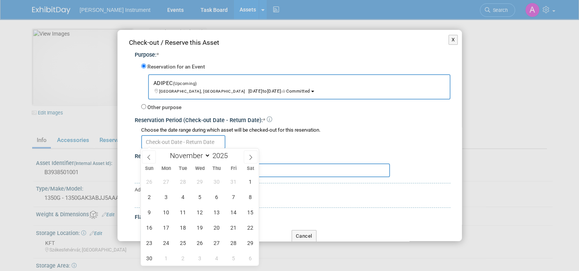
click at [170, 141] on input "text" at bounding box center [183, 142] width 84 height 14
click at [150, 157] on icon at bounding box center [148, 157] width 5 height 5
select select "9"
click at [167, 196] on span "6" at bounding box center [166, 197] width 15 height 15
type input "[DATE]"
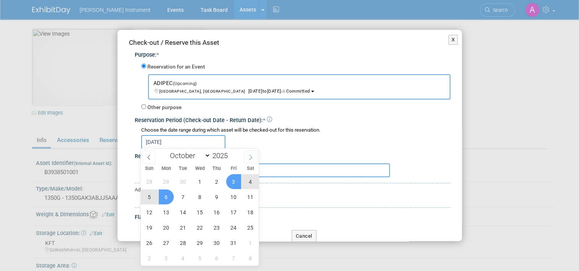
click at [252, 159] on icon at bounding box center [250, 157] width 5 height 5
select select "11"
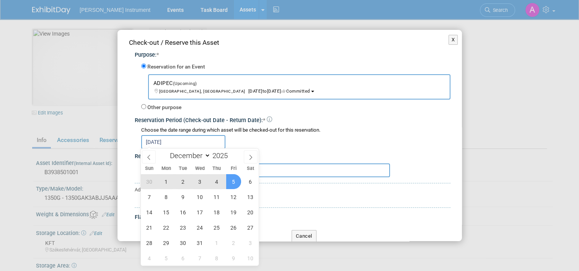
click at [235, 182] on span "5" at bounding box center [233, 181] width 15 height 15
type input "[DATE] to [DATE]"
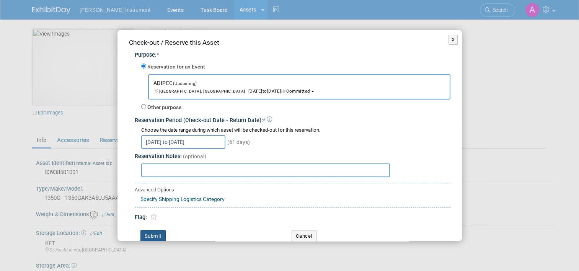
click at [159, 234] on button "Submit" at bounding box center [153, 236] width 25 height 12
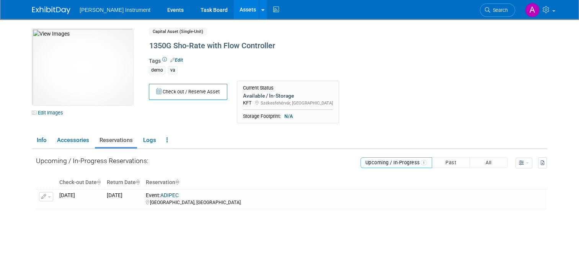
click at [201, 216] on div "Upcoming / In-Progress Reservations: Upcoming / In-Progress 1 Past All" at bounding box center [291, 208] width 511 height 118
